Goal: Navigation & Orientation: Find specific page/section

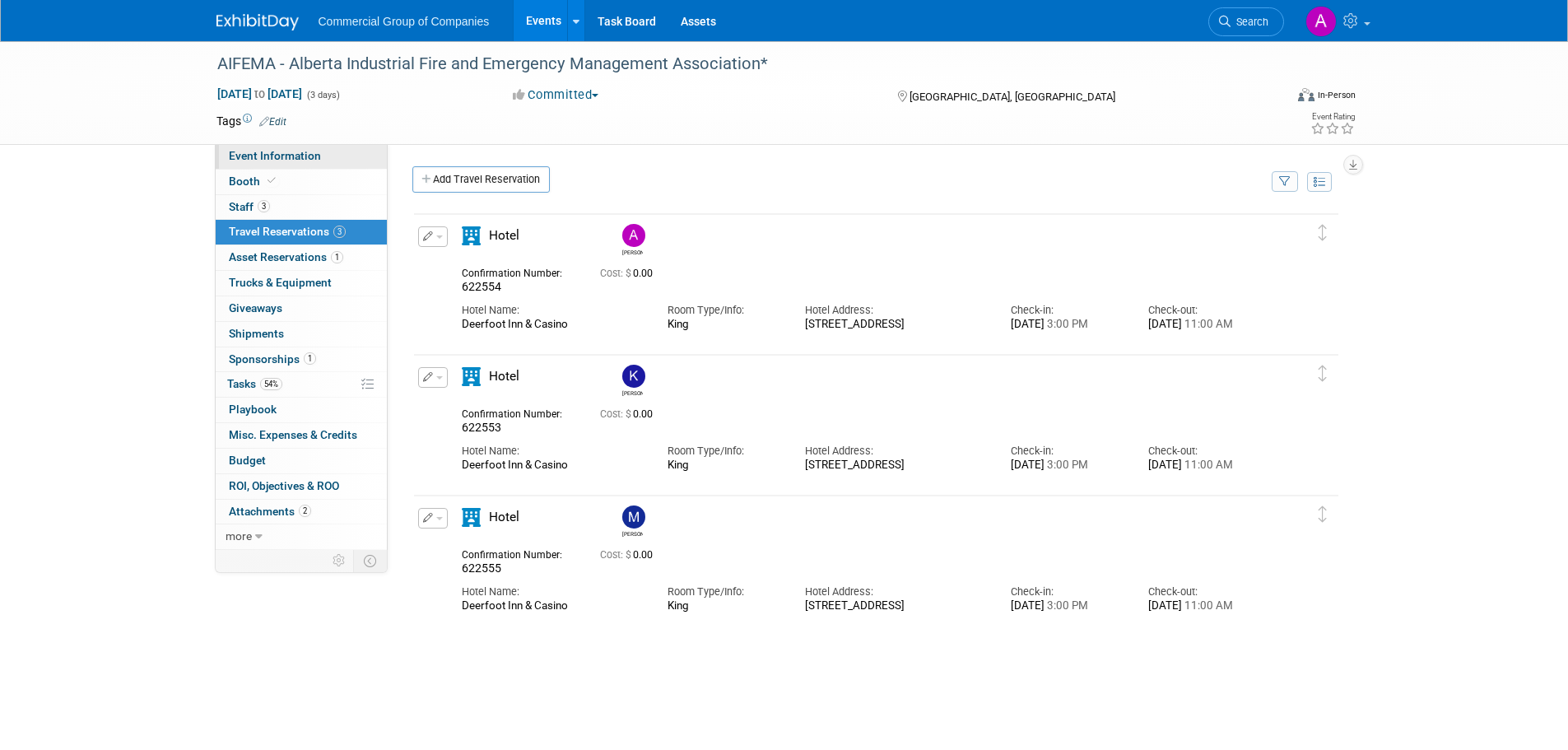
click at [258, 151] on span "Event Information" at bounding box center [275, 155] width 92 height 13
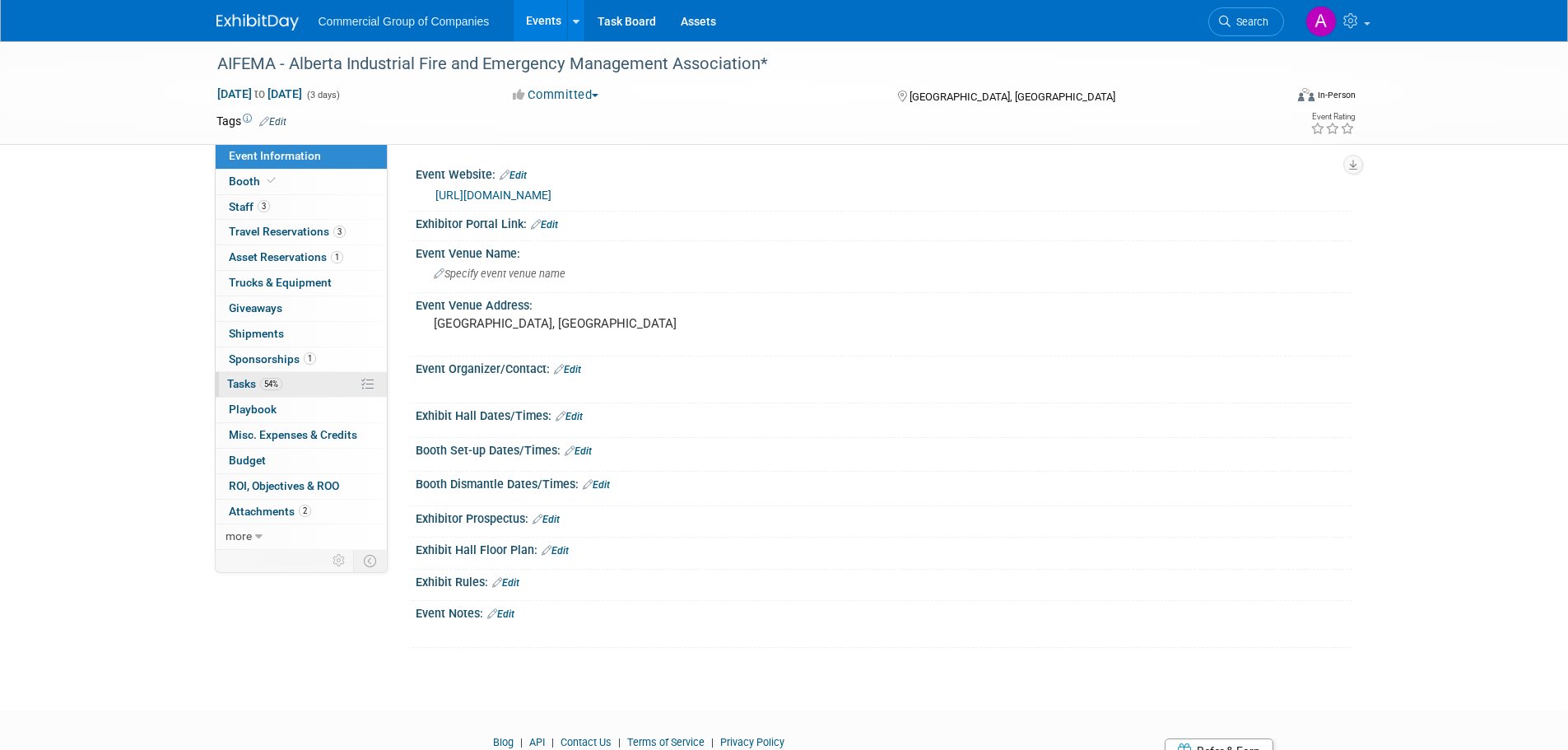
click at [250, 384] on span "Tasks 54%" at bounding box center [255, 383] width 56 height 13
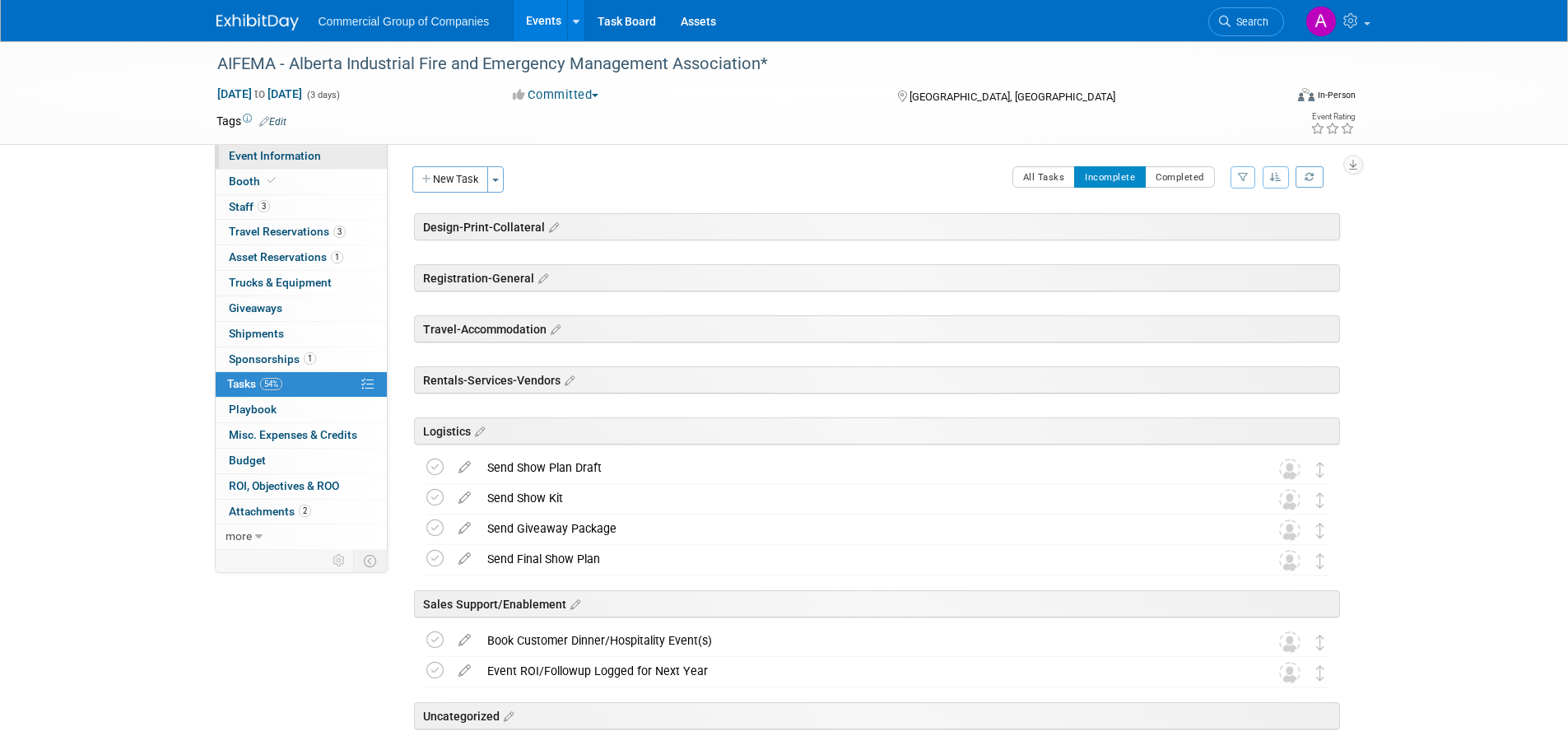
click at [298, 161] on span "Event Information" at bounding box center [275, 155] width 92 height 13
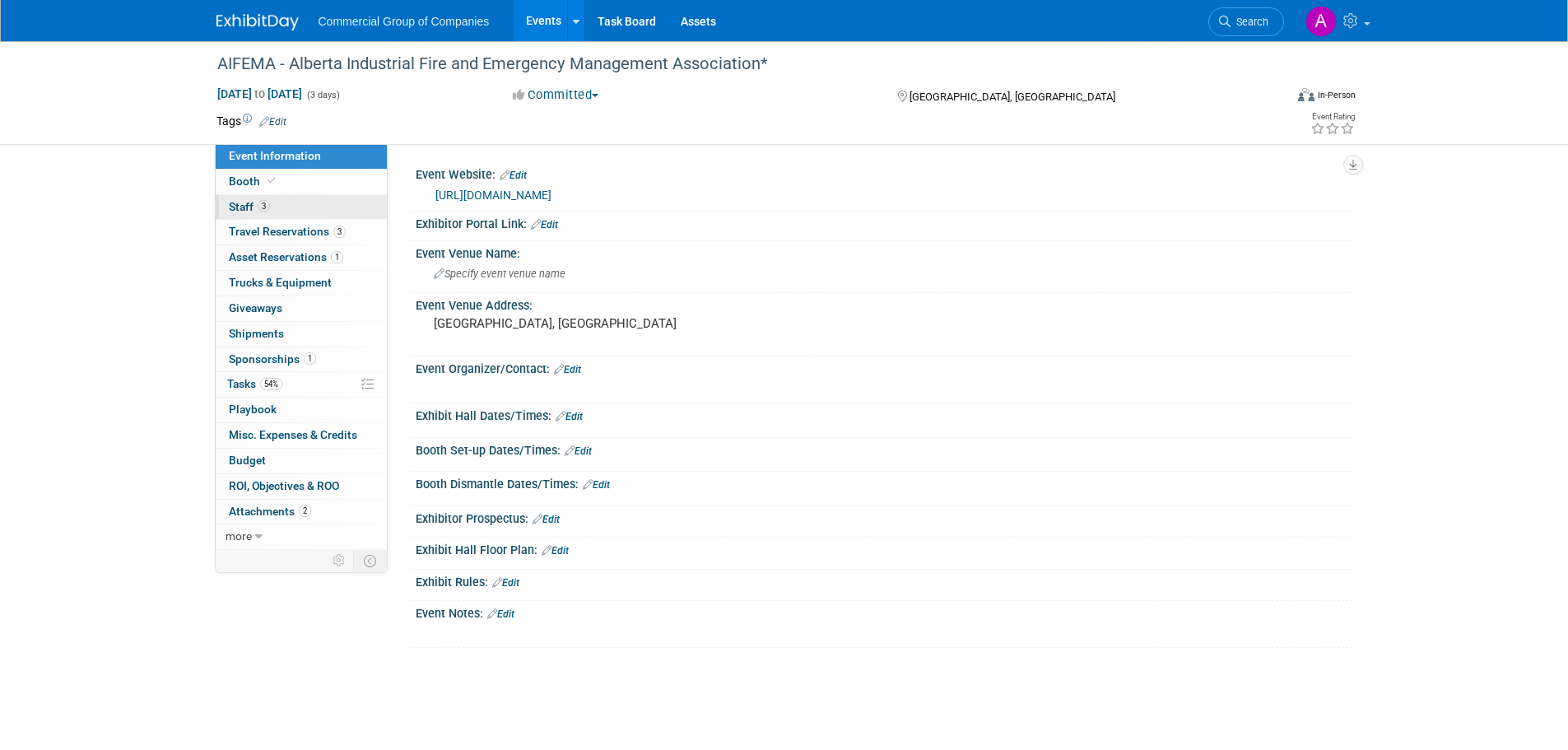
click at [271, 206] on link "3 Staff 3" at bounding box center [301, 207] width 171 height 24
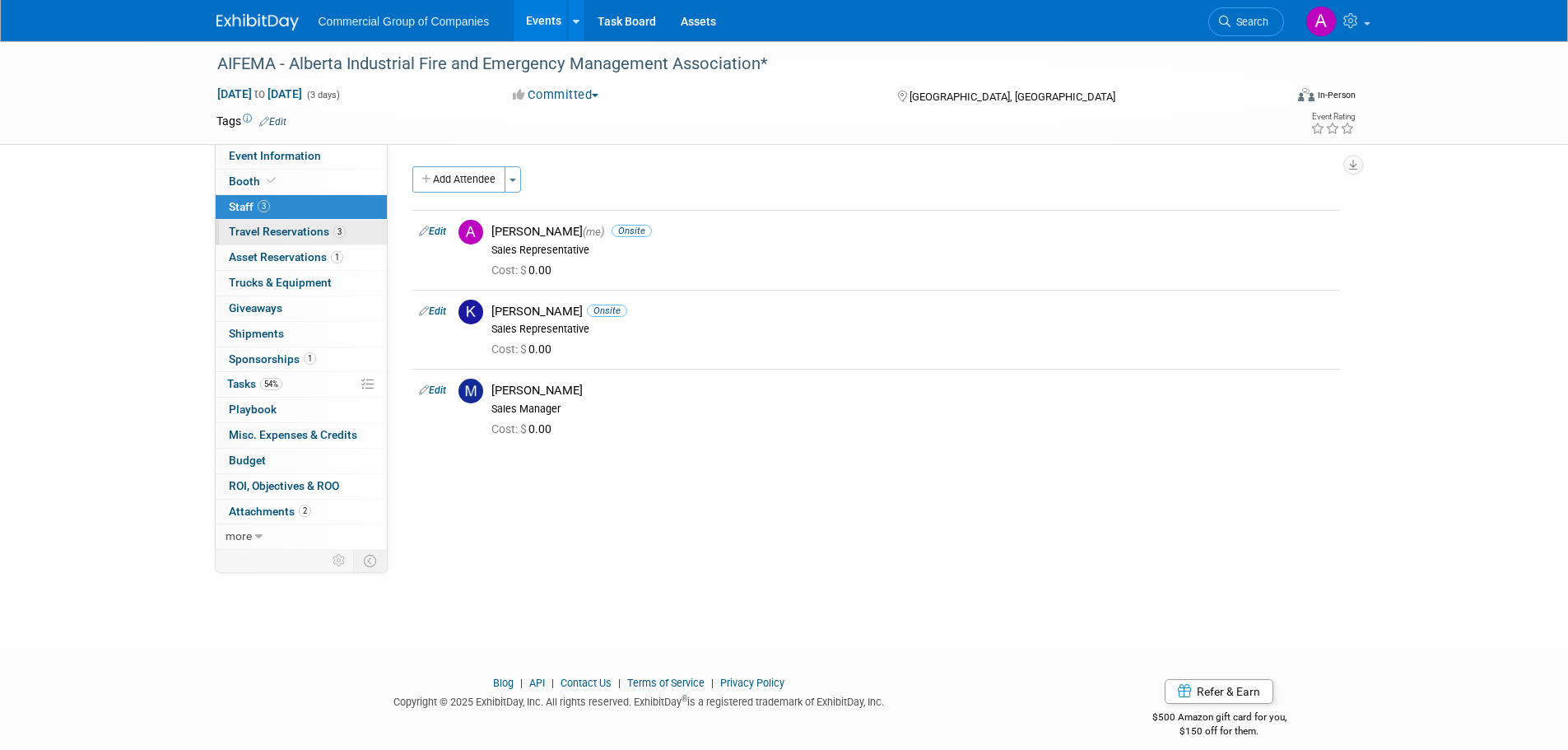
click at [291, 233] on span "Travel Reservations 3" at bounding box center [287, 231] width 117 height 13
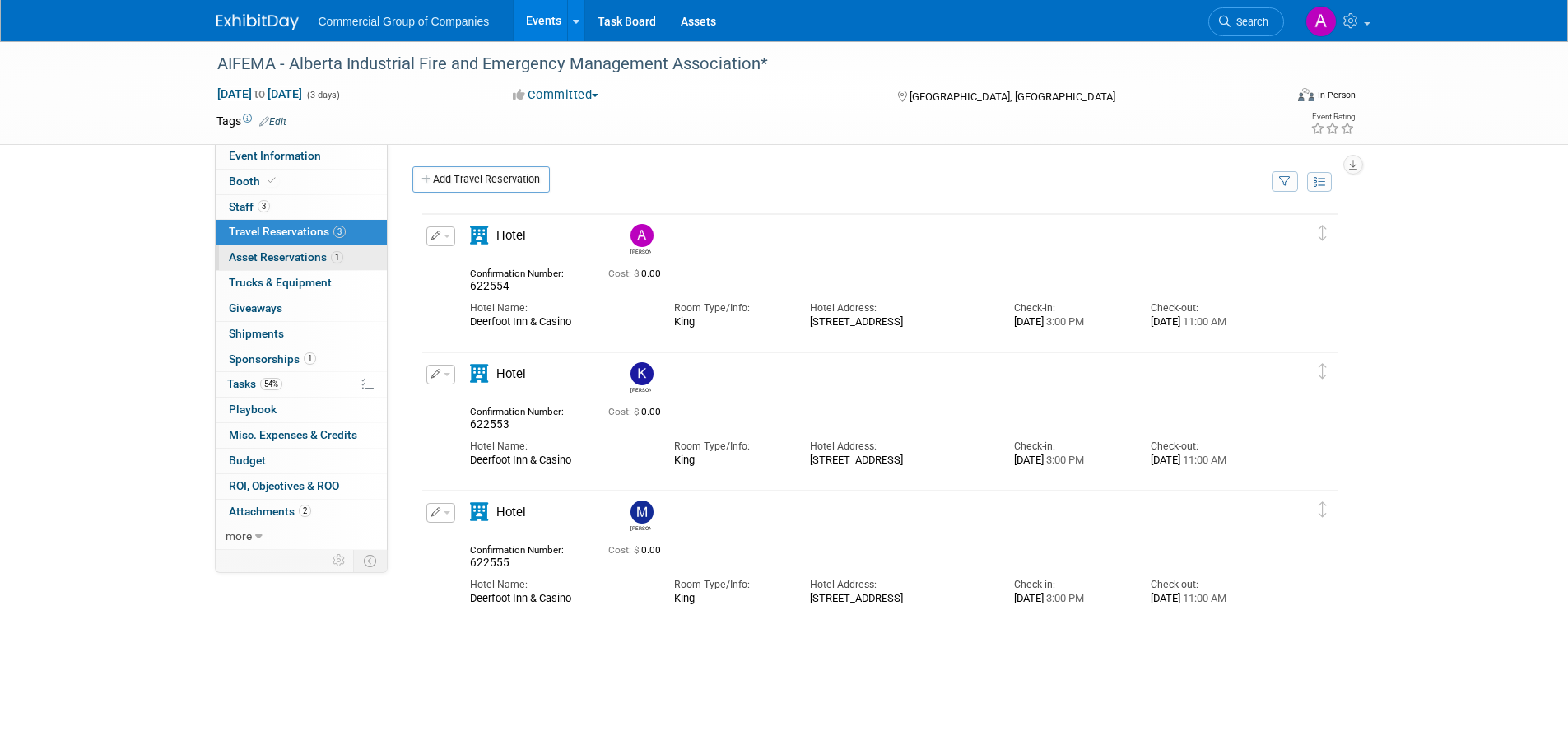
click at [292, 260] on span "Asset Reservations 1" at bounding box center [286, 257] width 114 height 13
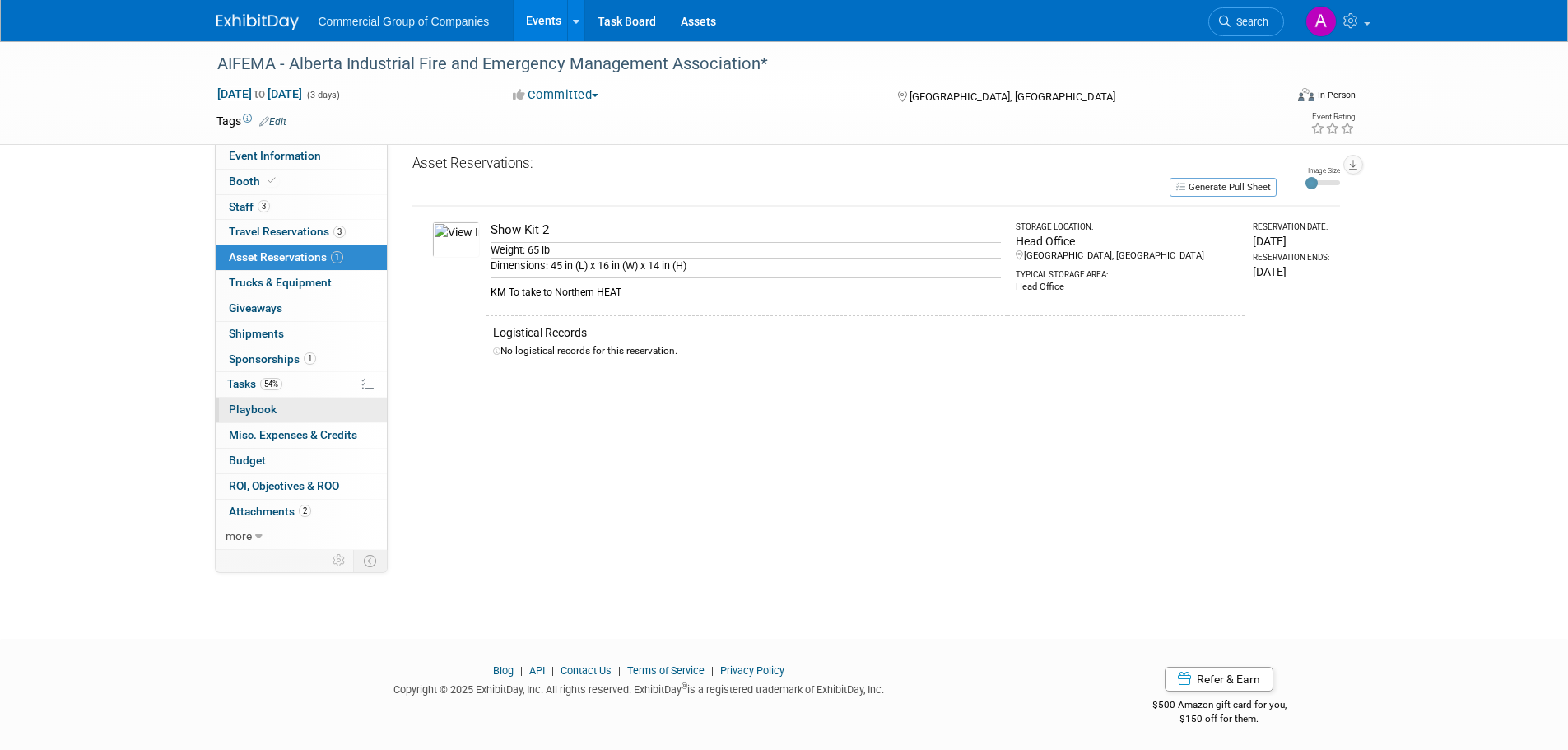
scroll to position [16, 0]
click at [279, 513] on span "Attachments 2" at bounding box center [270, 511] width 82 height 13
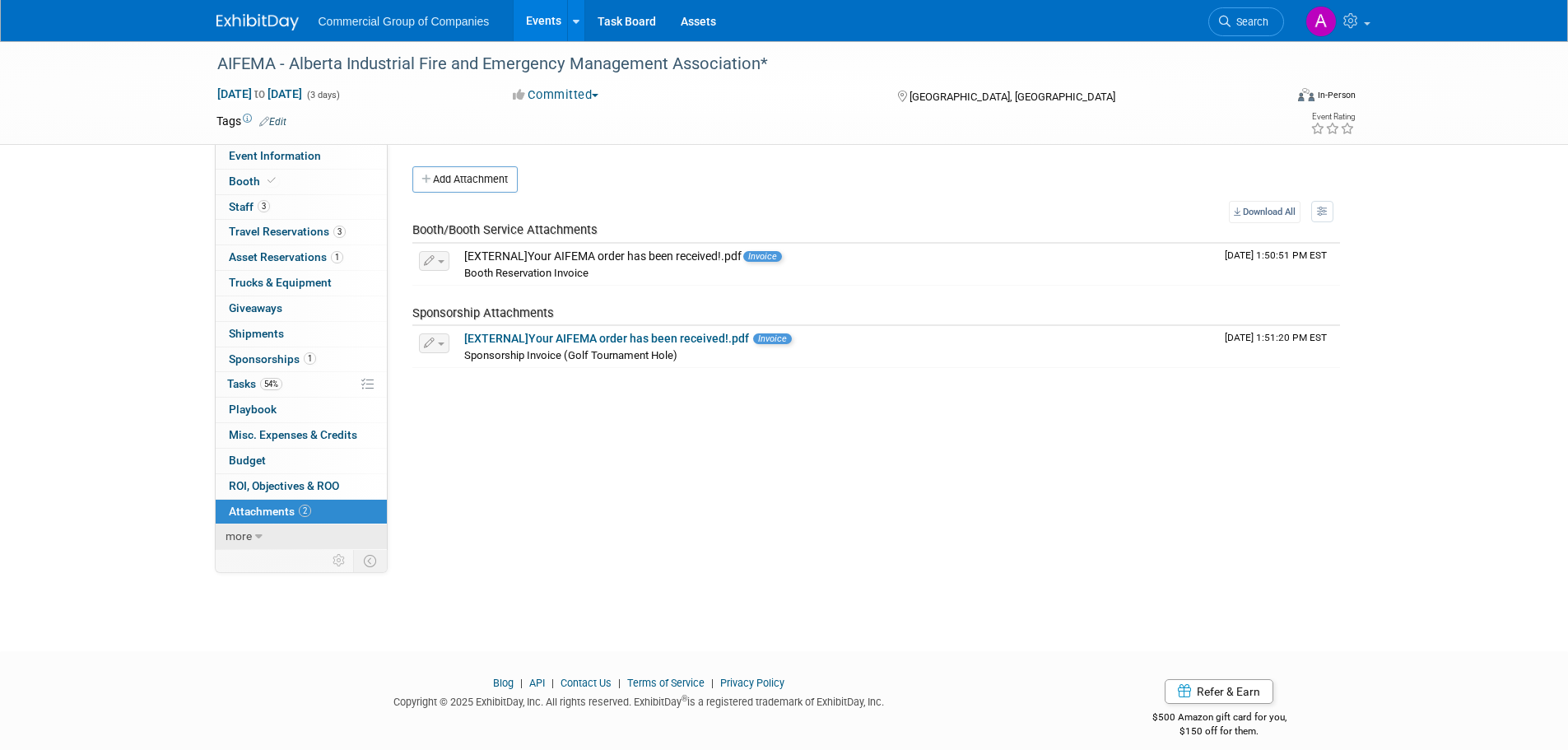
click at [264, 534] on link "more" at bounding box center [301, 537] width 171 height 24
click at [287, 155] on span "Event Information" at bounding box center [275, 155] width 92 height 13
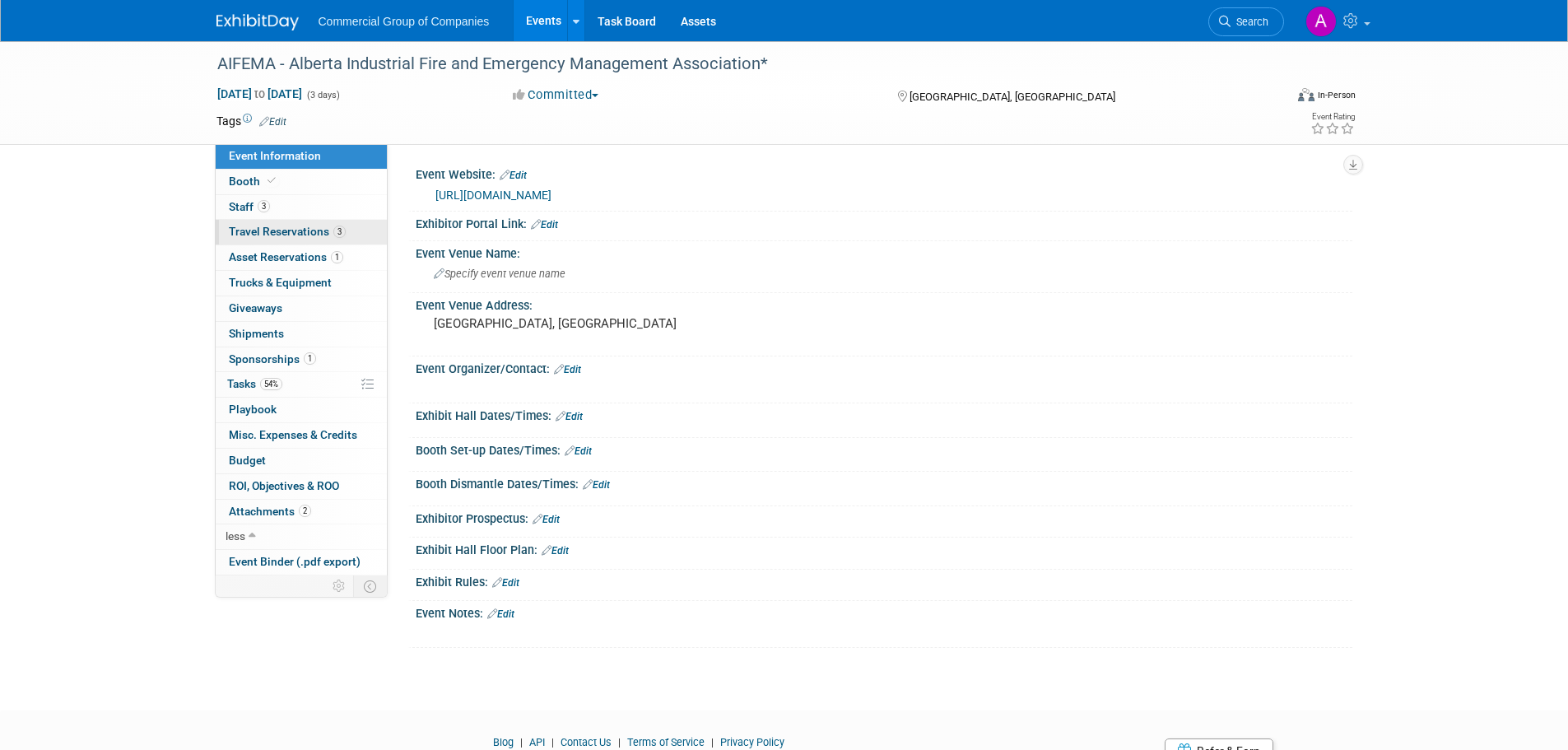
click at [280, 230] on span "Travel Reservations 3" at bounding box center [287, 231] width 117 height 13
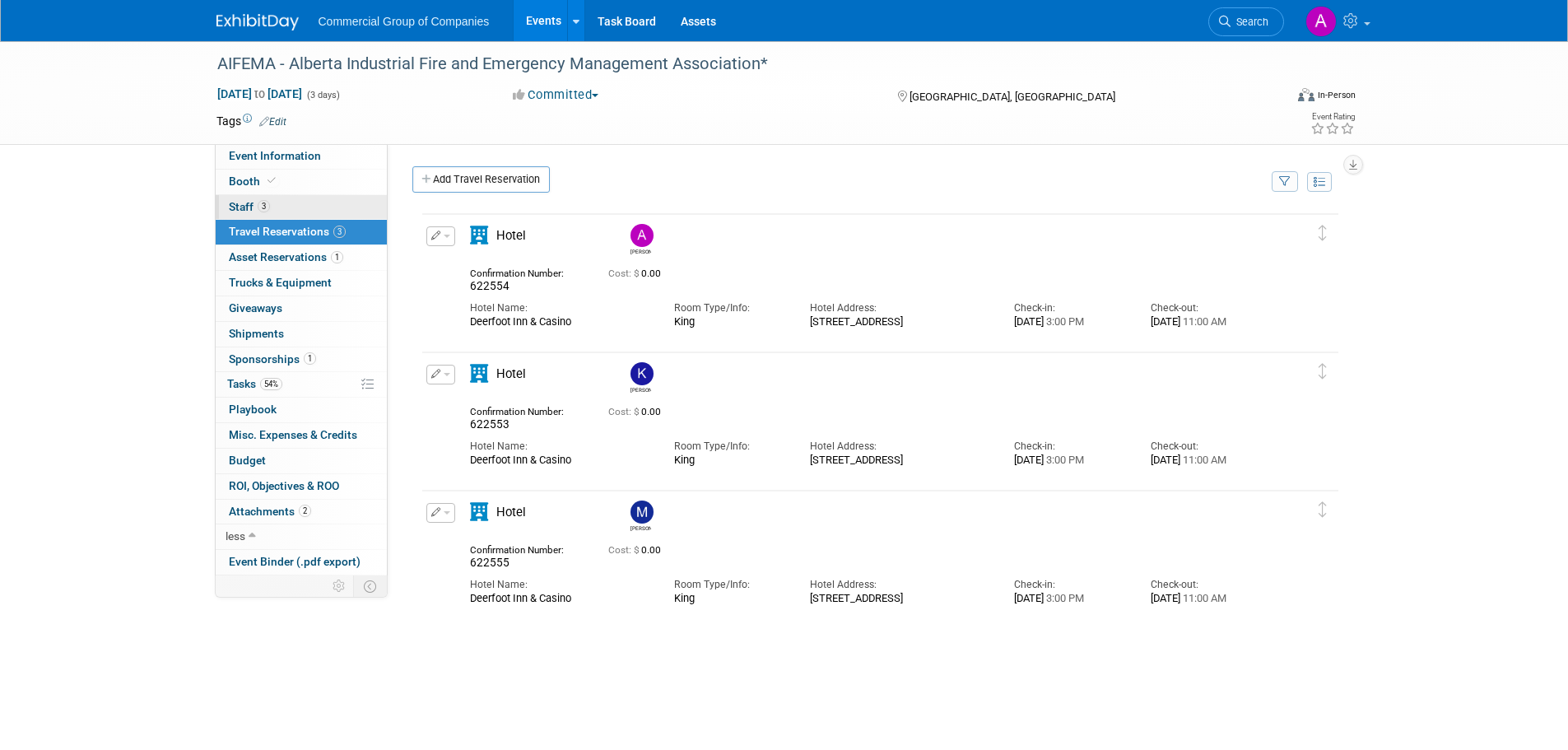
click at [278, 211] on link "3 Staff 3" at bounding box center [301, 207] width 171 height 24
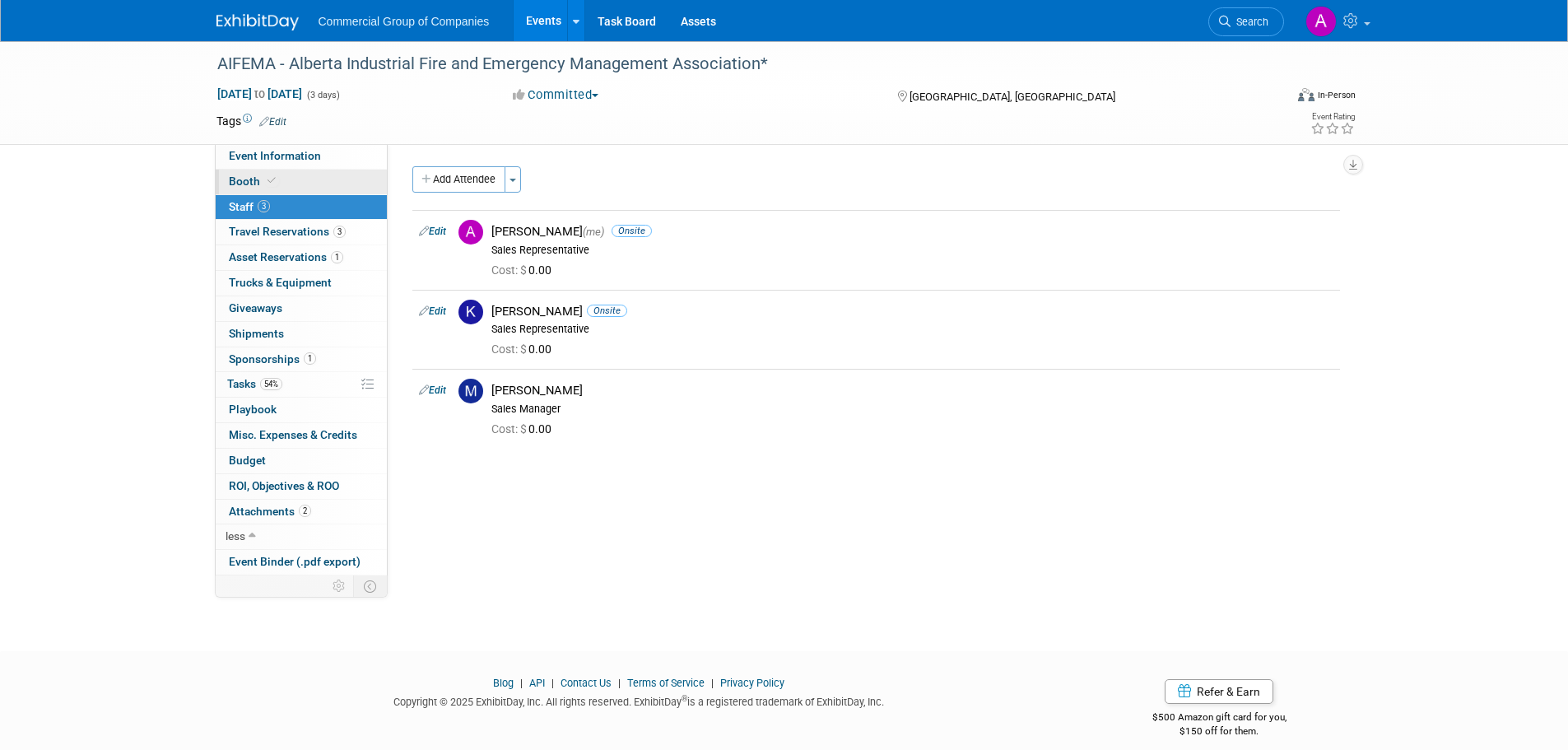
click at [253, 177] on span "Booth" at bounding box center [254, 180] width 50 height 13
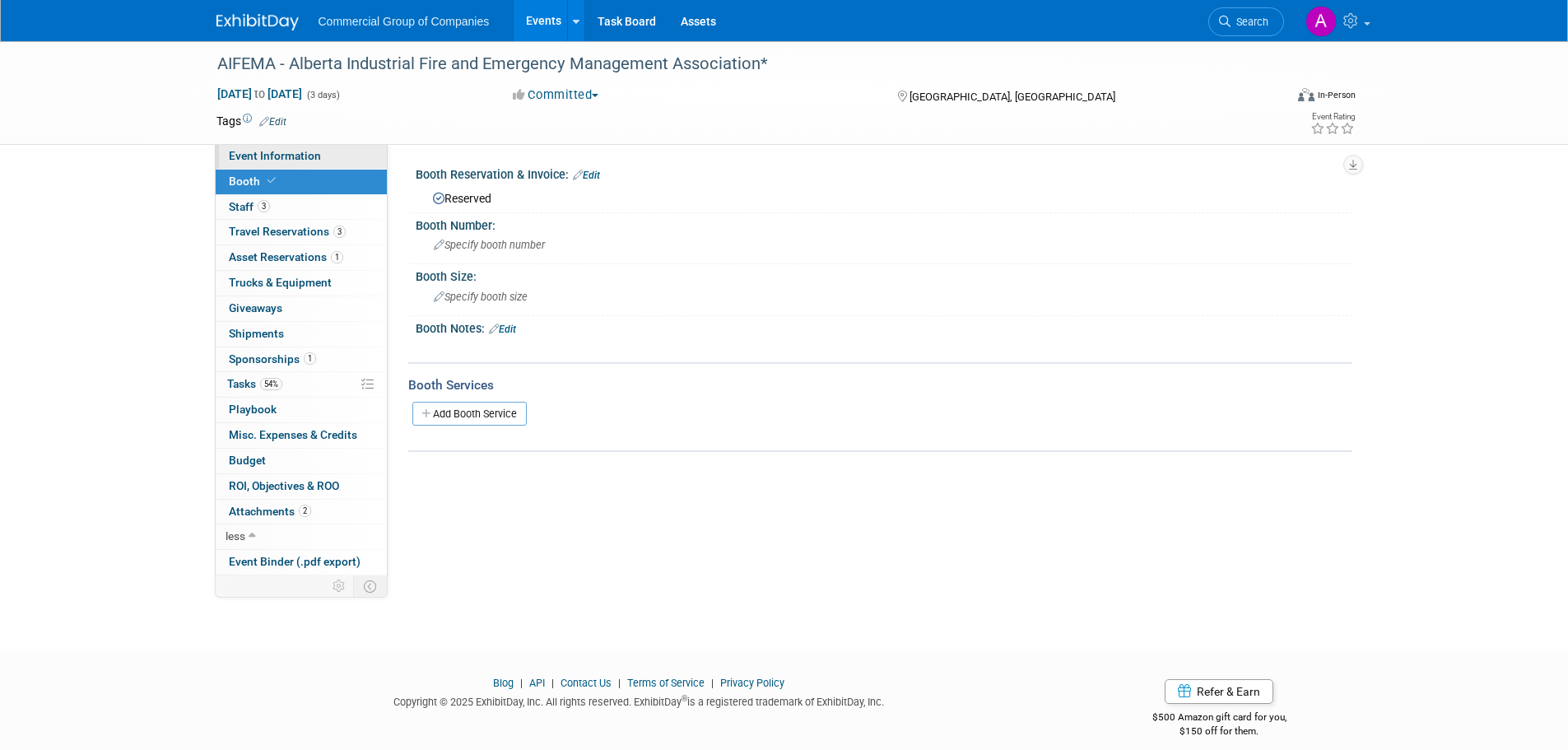
click at [292, 153] on span "Event Information" at bounding box center [275, 155] width 92 height 13
